Goal: Information Seeking & Learning: Learn about a topic

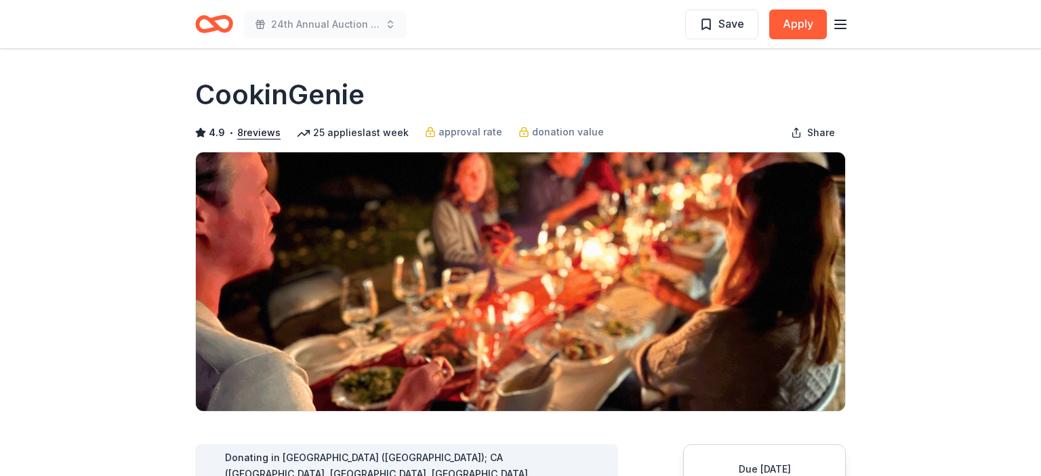
click at [848, 30] on icon "button" at bounding box center [840, 24] width 16 height 16
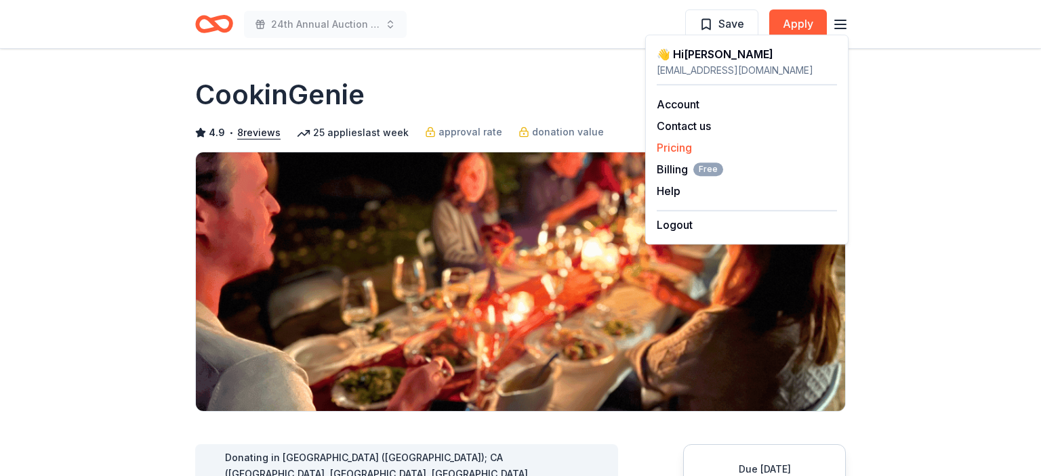
click at [692, 150] on link "Pricing" at bounding box center [674, 148] width 35 height 14
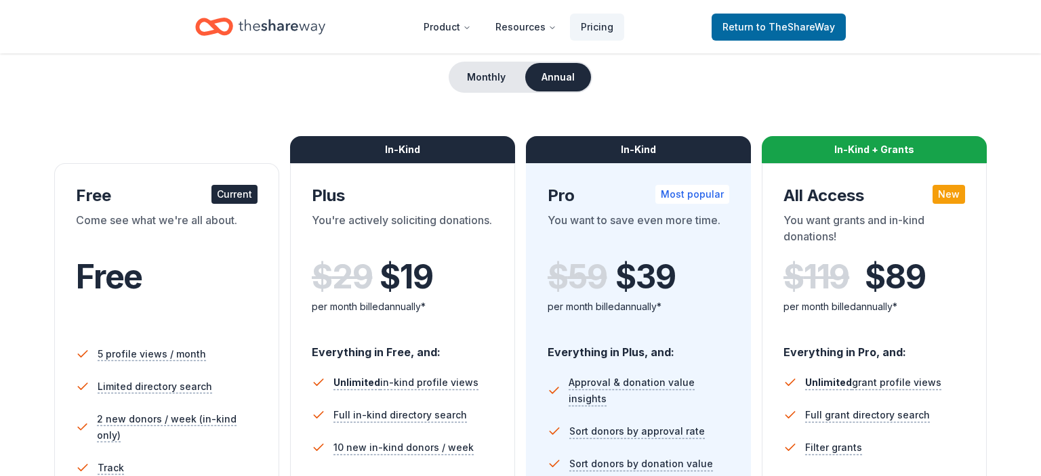
scroll to position [143, 0]
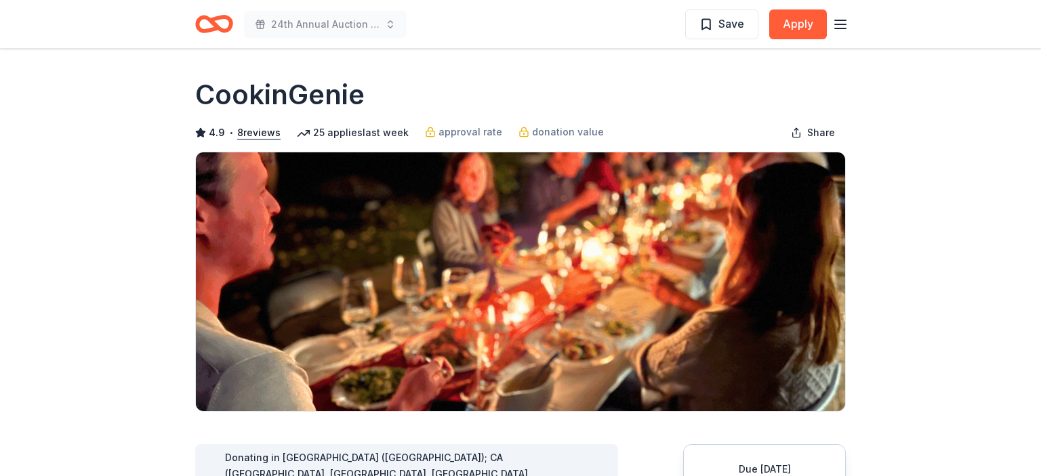
click at [846, 26] on icon "button" at bounding box center [840, 24] width 16 height 16
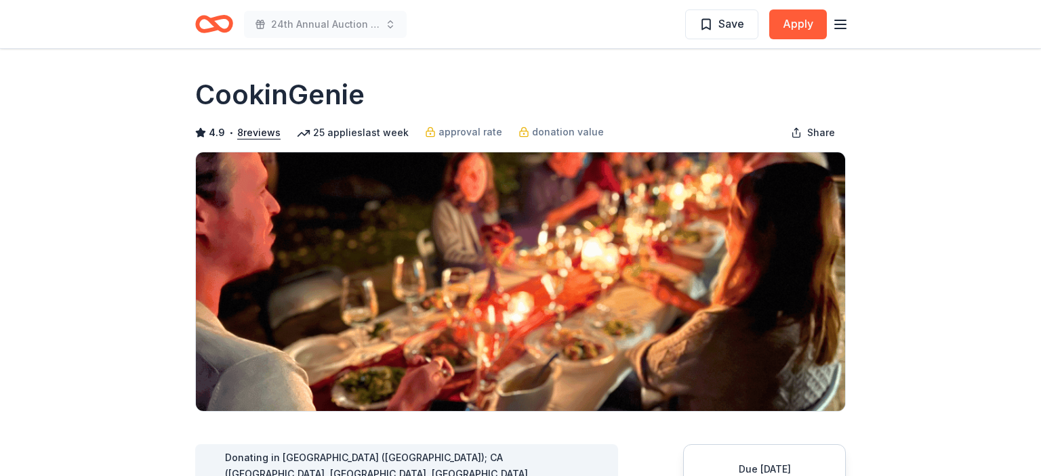
click at [216, 23] on icon "Home" at bounding box center [220, 24] width 21 height 14
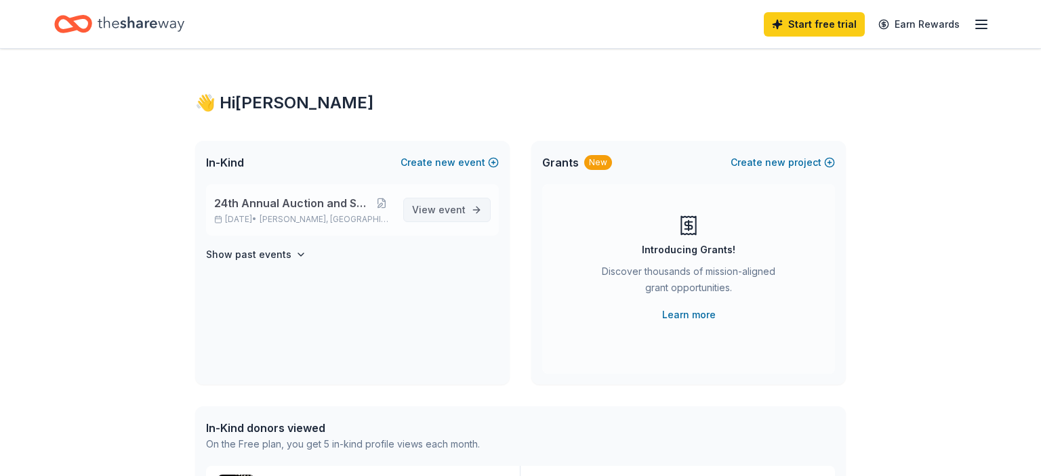
click at [455, 205] on span "event" at bounding box center [451, 210] width 27 height 12
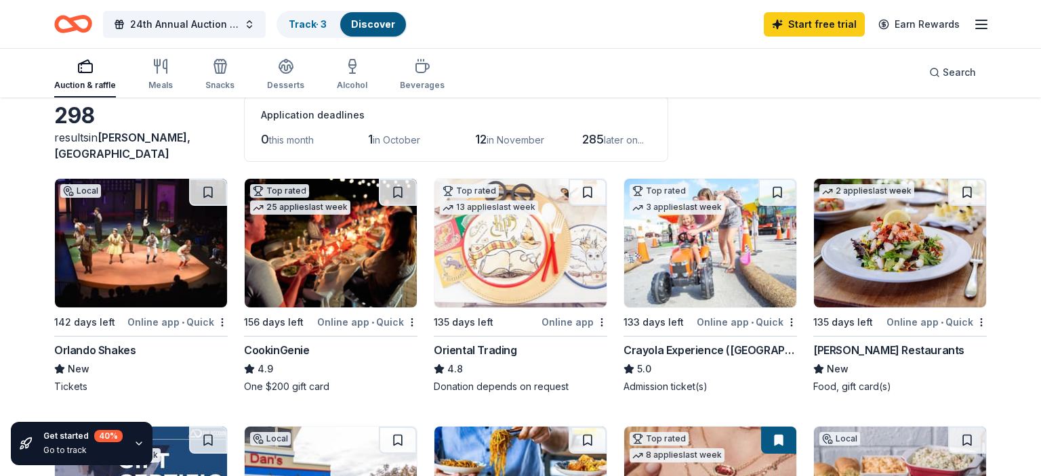
scroll to position [143, 0]
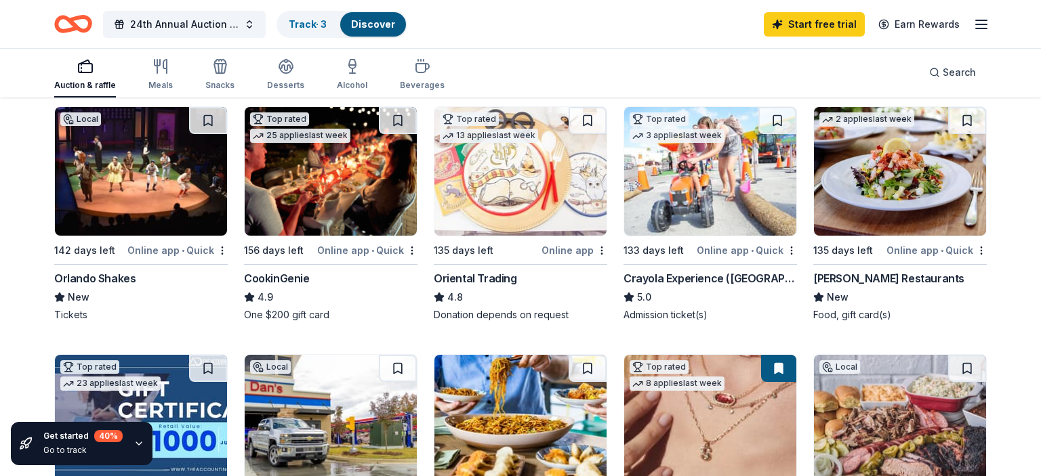
click at [183, 251] on span "•" at bounding box center [183, 250] width 3 height 11
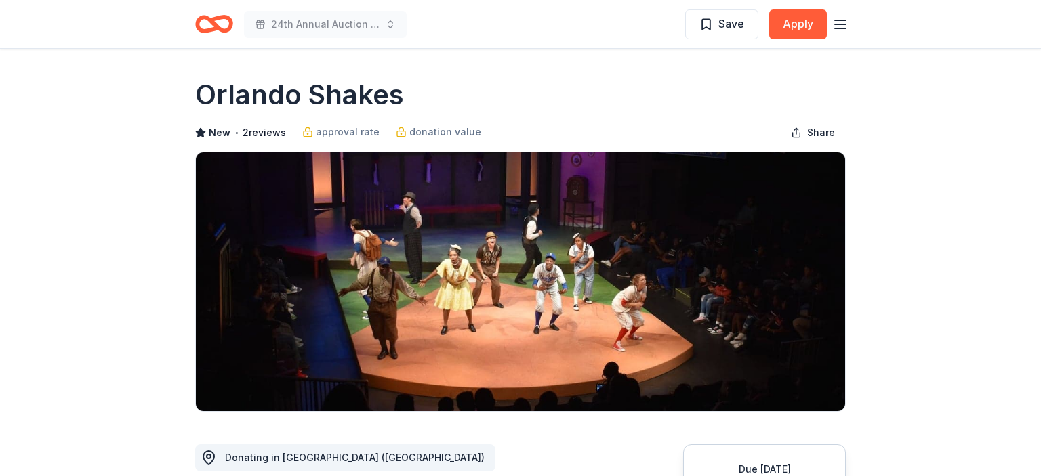
click at [215, 33] on icon "Home" at bounding box center [214, 24] width 38 height 32
click at [219, 24] on icon "Home" at bounding box center [214, 24] width 38 height 32
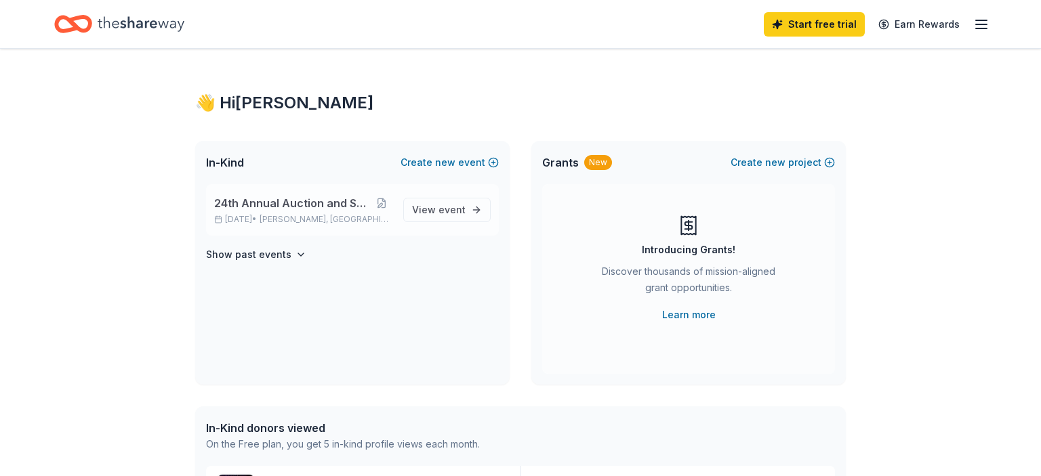
click at [442, 191] on div "24th Annual Auction and Spring Fair Feb 28, 2026 • Aloma, FL View event" at bounding box center [352, 210] width 293 height 52
click at [442, 199] on link "View event" at bounding box center [446, 210] width 87 height 24
click at [439, 205] on span "View event" at bounding box center [439, 210] width 54 height 16
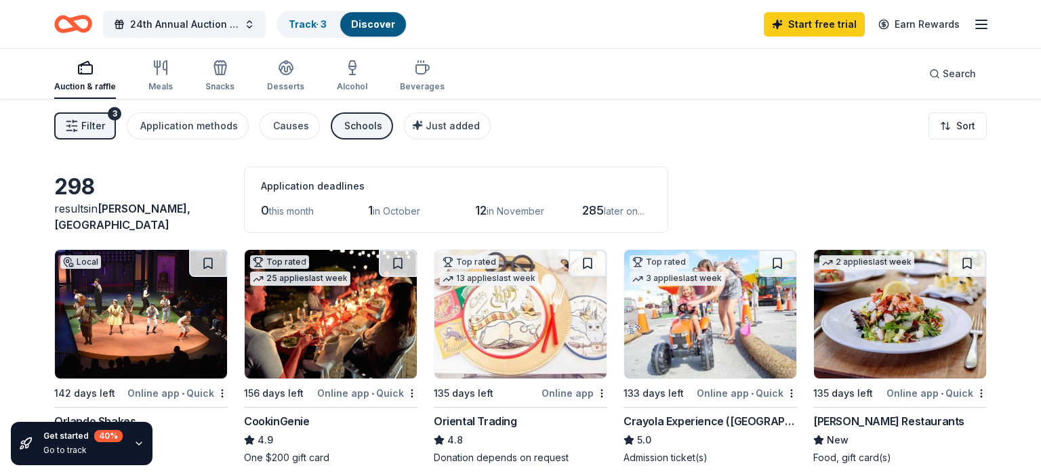
click at [369, 210] on div "0 this month 1 in October 12 in November 285 later on..." at bounding box center [456, 211] width 390 height 22
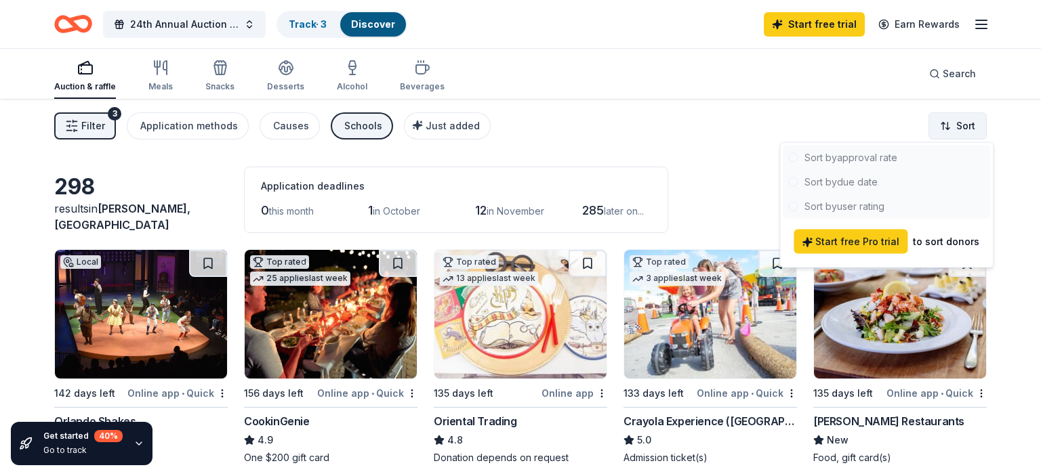
click at [948, 123] on html "10% 24th Annual Auction and Spring Fair Track · 3 Discover Start free trial Ear…" at bounding box center [520, 238] width 1041 height 476
click at [487, 132] on html "10% 24th Annual Auction and Spring Fair Track · 3 Discover Start free trial Ear…" at bounding box center [520, 238] width 1041 height 476
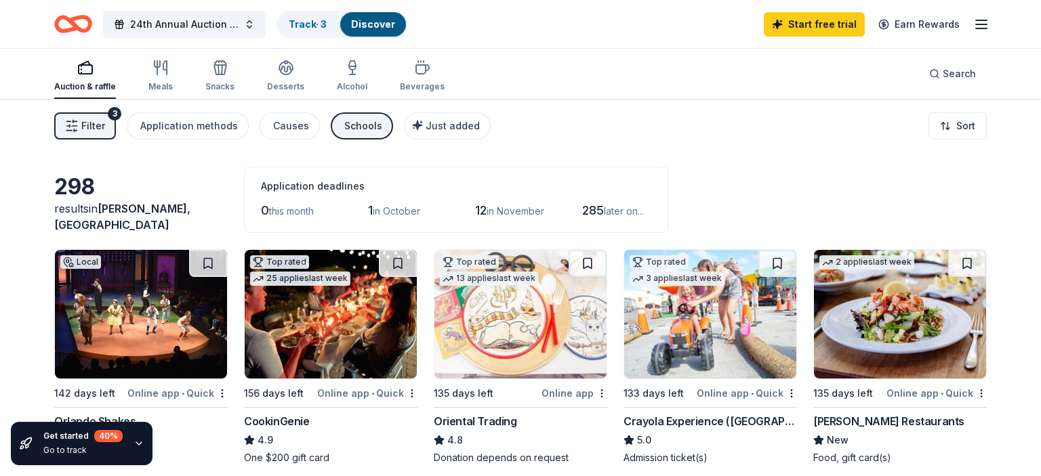
click at [96, 129] on span "Filter" at bounding box center [93, 126] width 24 height 16
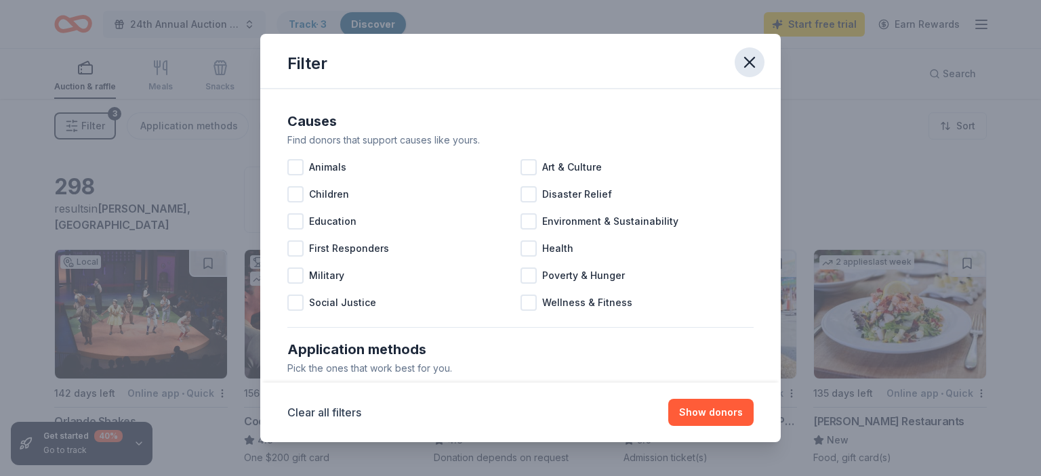
click at [743, 64] on icon "button" at bounding box center [749, 62] width 19 height 19
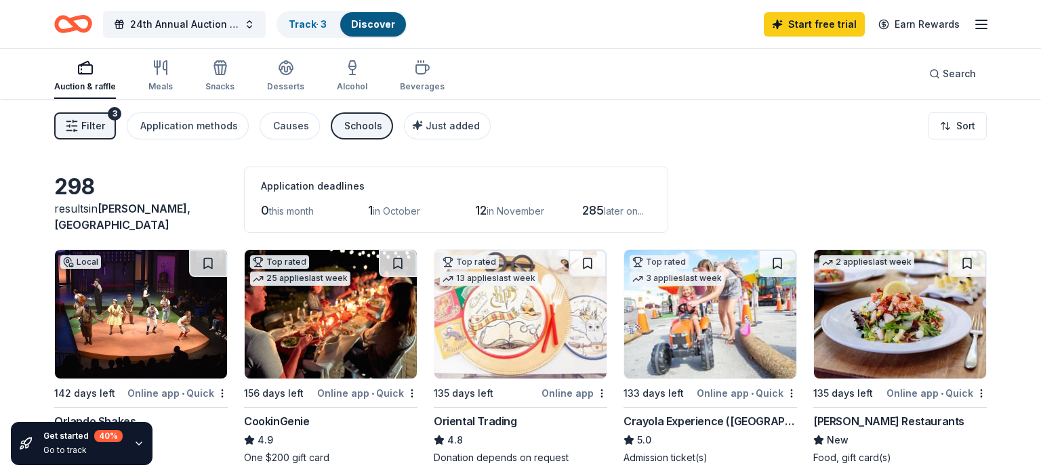
click at [741, 91] on div "Auction & raffle Meals Snacks Desserts Alcohol Beverages Search" at bounding box center [520, 74] width 933 height 50
click at [980, 25] on icon "button" at bounding box center [981, 24] width 16 height 16
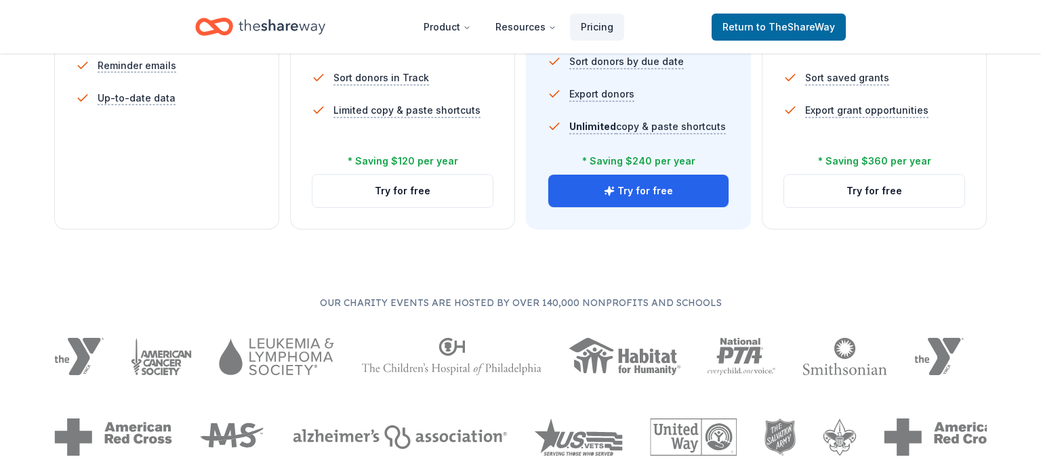
scroll to position [501, 0]
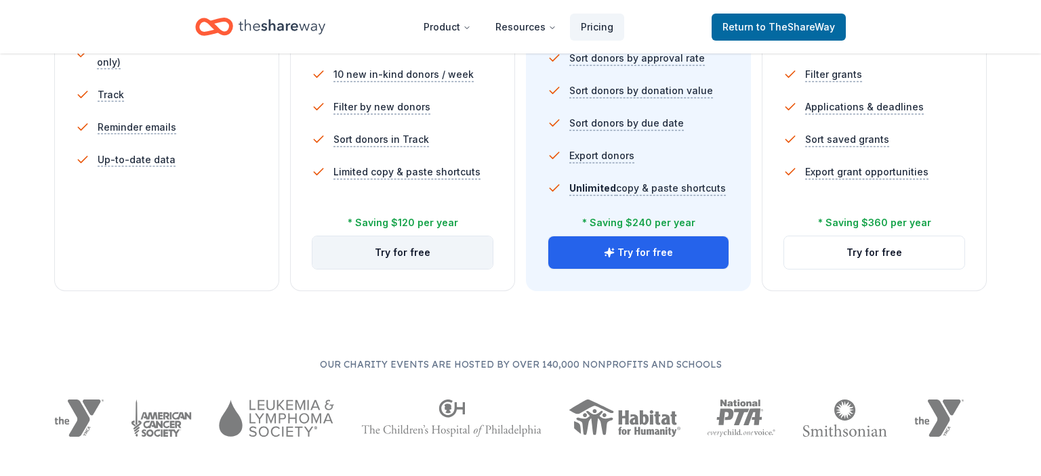
click at [409, 259] on button "Try for free" at bounding box center [402, 253] width 180 height 33
